Goal: Obtain resource: Obtain resource

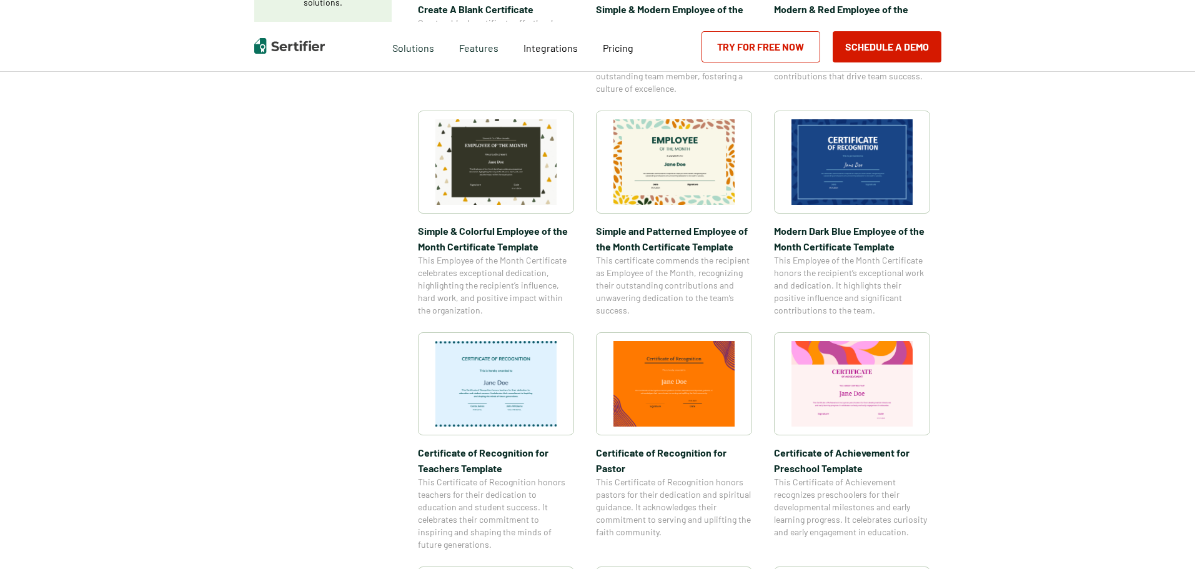
scroll to position [375, 0]
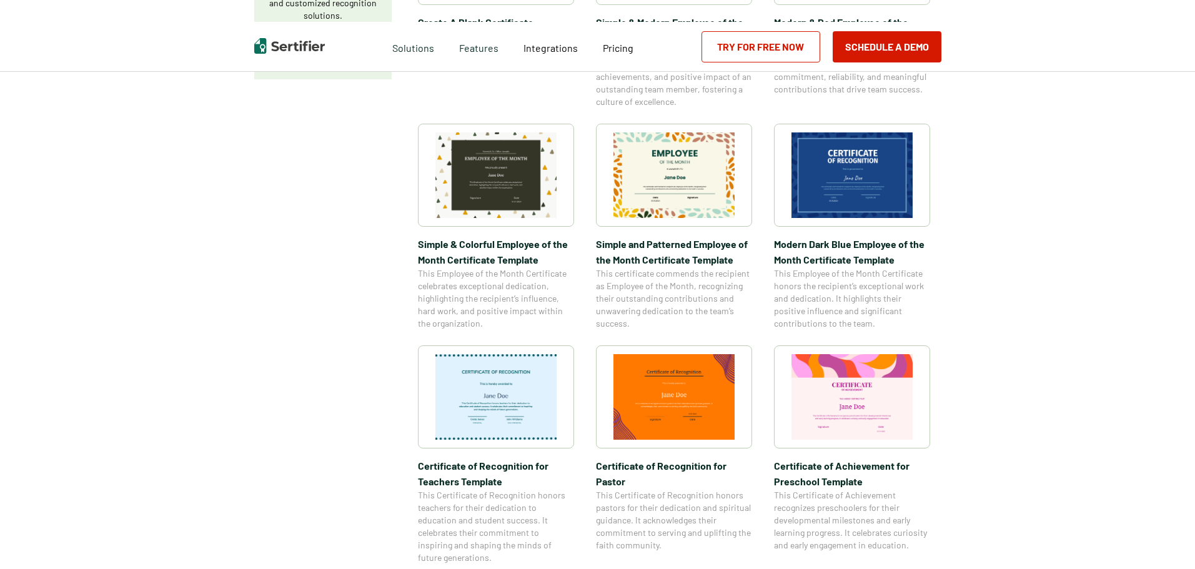
click at [852, 187] on img at bounding box center [851, 175] width 121 height 86
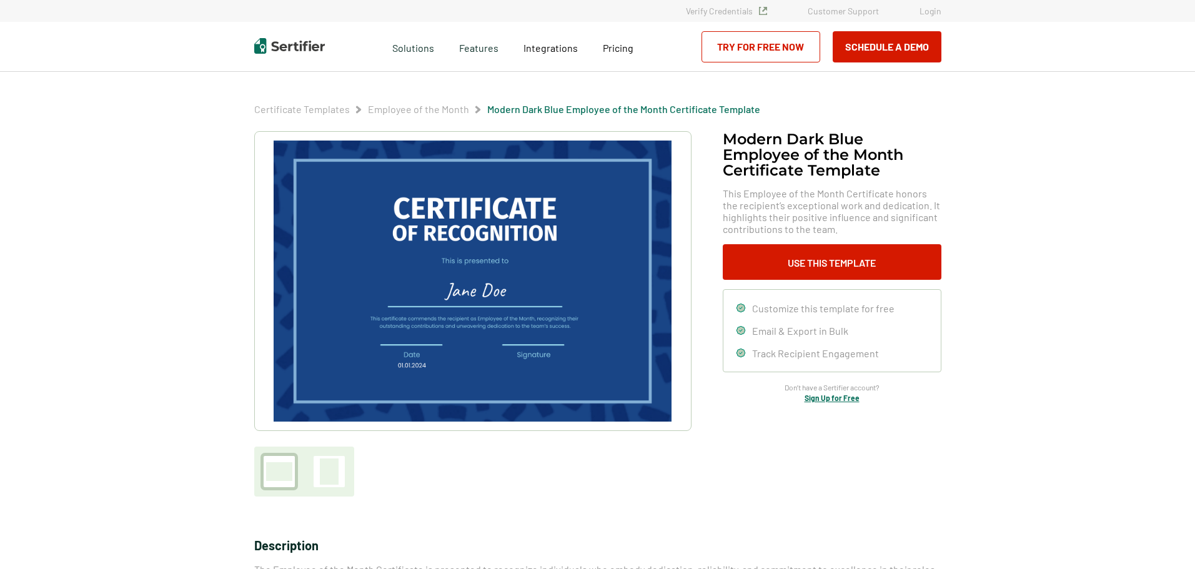
click at [853, 187] on div "Modern Dark Blue Employee of the Month Certificate Template This Employee of th…" at bounding box center [831, 266] width 219 height 271
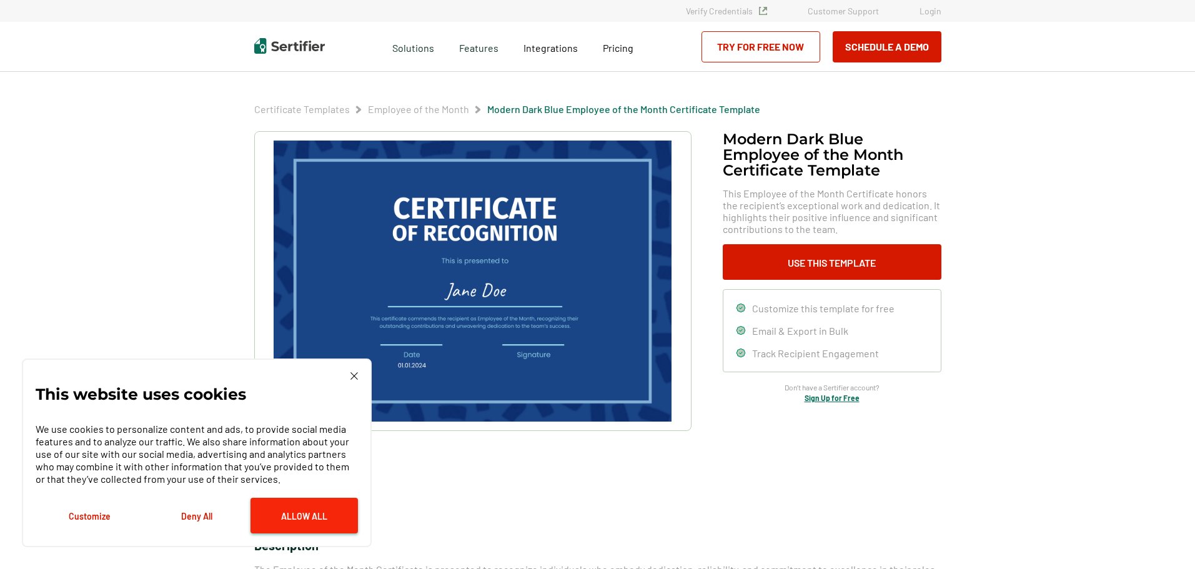
click at [314, 523] on button "Allow All" at bounding box center [303, 516] width 107 height 36
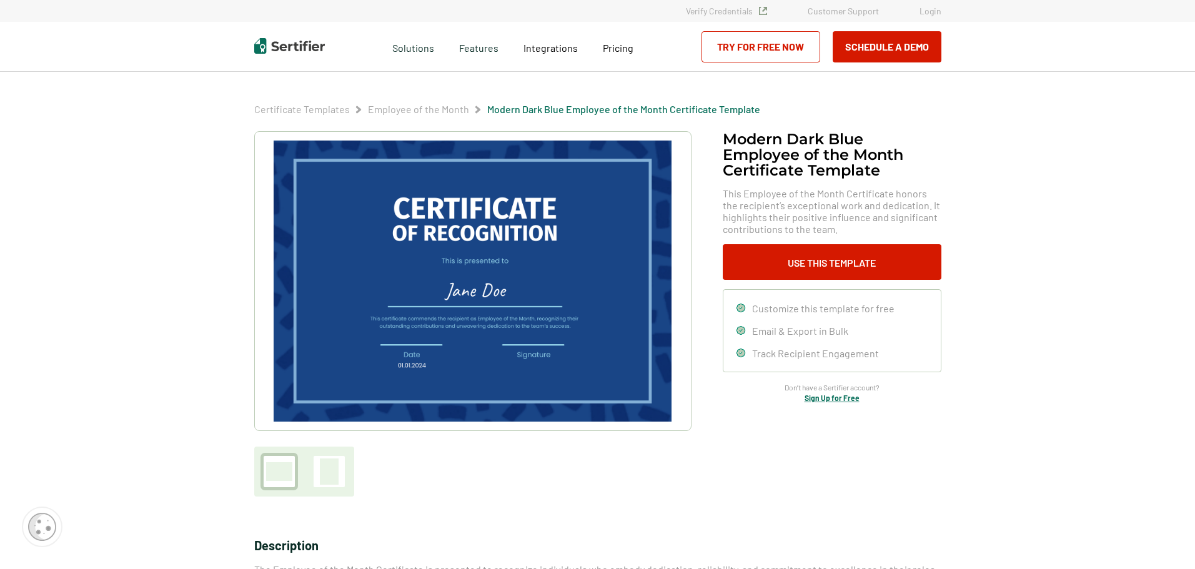
click at [509, 288] on img at bounding box center [472, 280] width 397 height 281
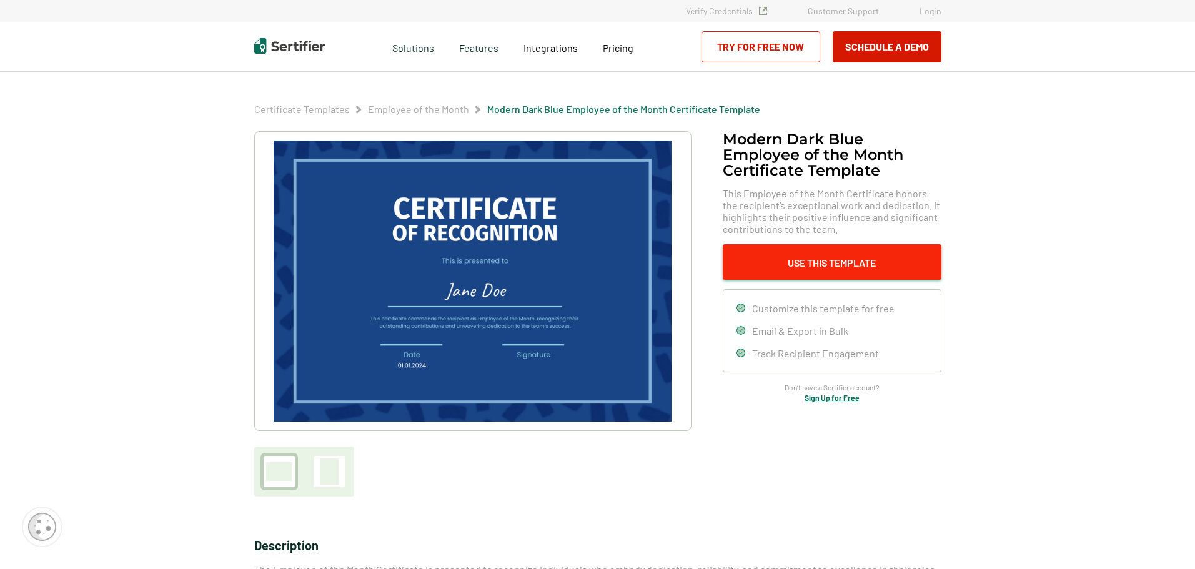
click at [860, 264] on button "Use This Template" at bounding box center [831, 262] width 219 height 36
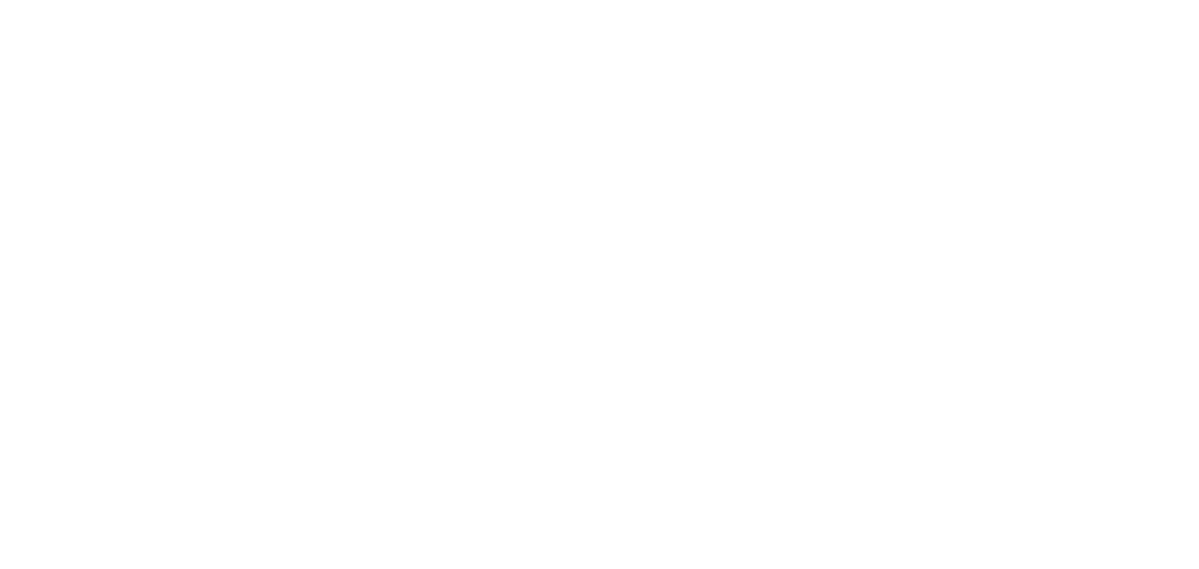
click at [541, 207] on html at bounding box center [599, 284] width 1199 height 569
click at [535, 197] on html at bounding box center [599, 284] width 1199 height 569
